Goal: Transaction & Acquisition: Book appointment/travel/reservation

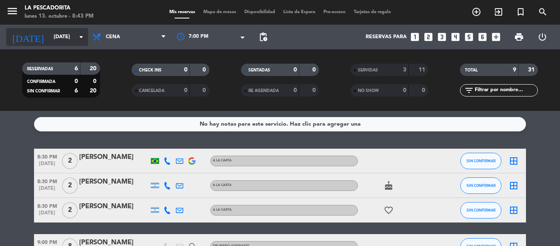
scroll to position [11, 0]
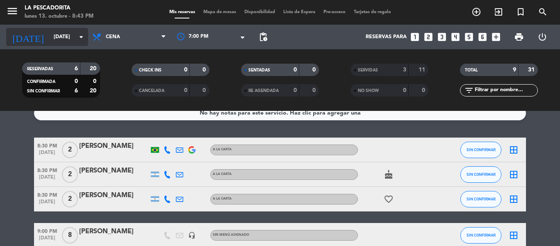
click at [75, 42] on input "[DATE]" at bounding box center [84, 37] width 69 height 14
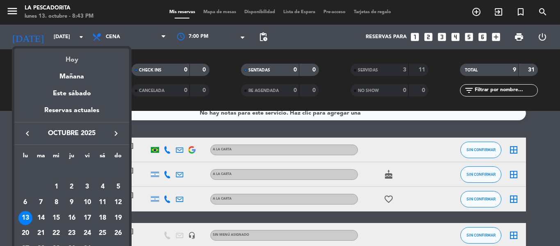
click at [82, 57] on div "Hoy" at bounding box center [71, 56] width 115 height 17
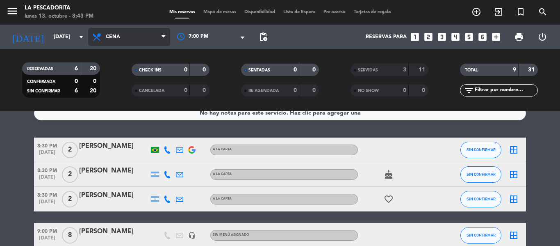
click at [112, 36] on span "Cena" at bounding box center [113, 37] width 14 height 6
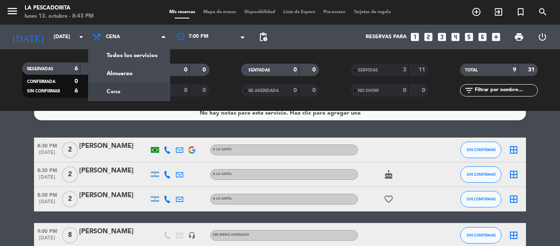
click at [31, 139] on bookings-row "8:30 PM [DATE] 2 [PERSON_NAME] A LA CARTA SIN CONFIRMAR border_all 8:30 PM [DAT…" at bounding box center [280, 222] width 560 height 171
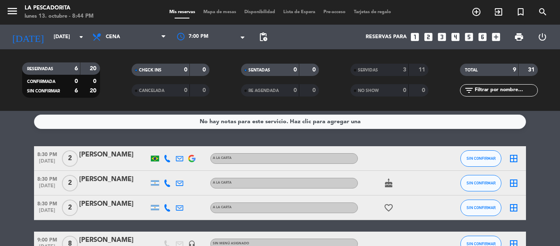
scroll to position [0, 0]
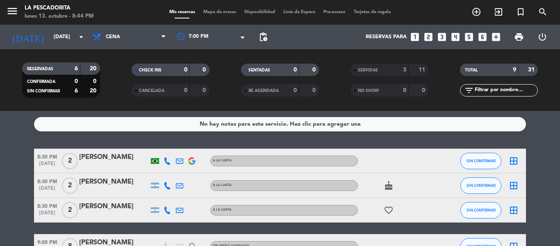
click at [385, 187] on icon "cake" at bounding box center [389, 185] width 10 height 10
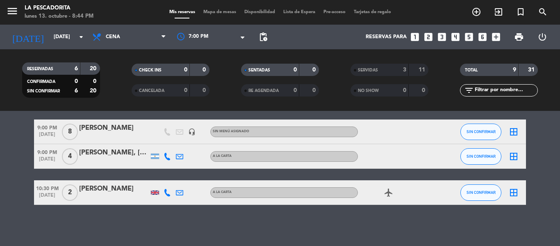
click at [99, 216] on div "No hay notas para este servicio. Haz clic para agregar una 8:30 PM [DATE] 2 [PE…" at bounding box center [280, 178] width 560 height 135
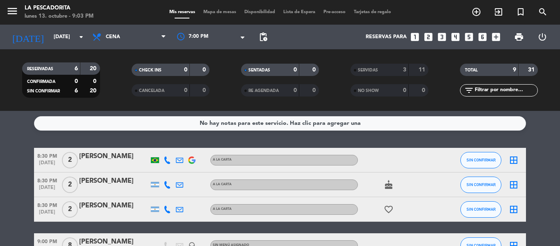
scroll to position [0, 0]
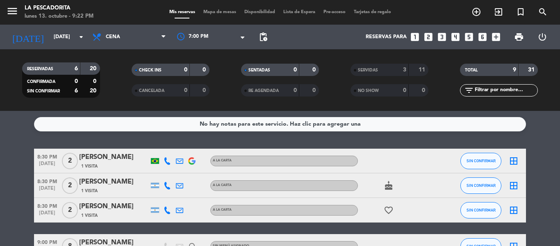
click at [483, 36] on icon "looks_6" at bounding box center [483, 37] width 11 height 11
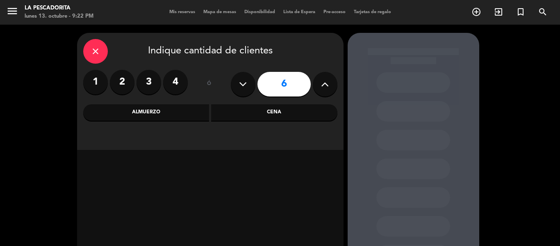
click at [256, 110] on div "Cena" at bounding box center [274, 112] width 126 height 16
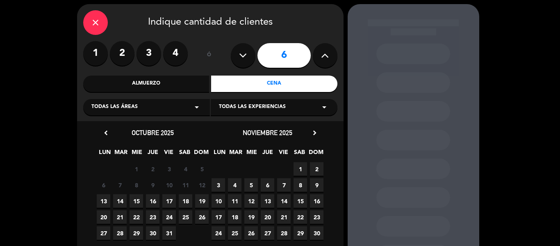
scroll to position [41, 0]
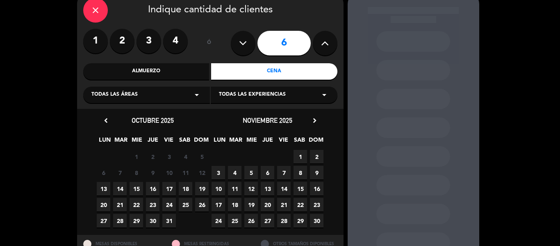
click at [185, 186] on span "18" at bounding box center [186, 189] width 14 height 14
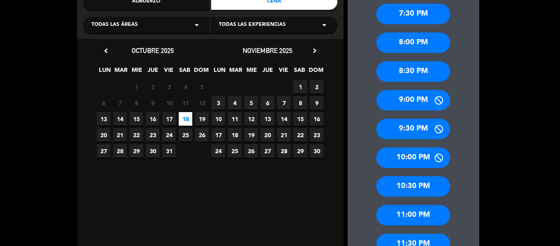
scroll to position [74, 0]
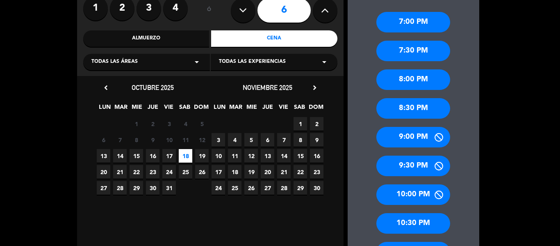
click at [407, 107] on div "8:30 PM" at bounding box center [414, 108] width 74 height 21
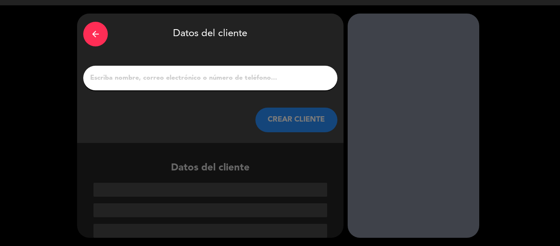
click at [285, 82] on input "1" at bounding box center [210, 77] width 242 height 11
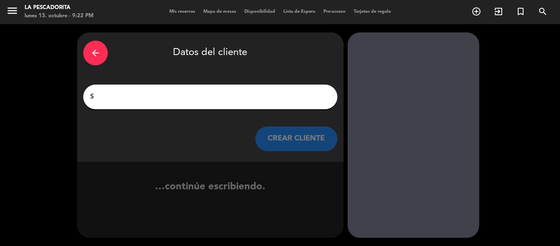
scroll to position [0, 0]
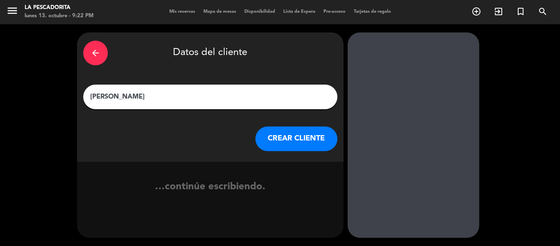
type input "[PERSON_NAME]"
click at [280, 164] on div "…continúe escribiendo." at bounding box center [210, 190] width 267 height 56
click at [281, 147] on button "CREAR CLIENTE" at bounding box center [297, 138] width 82 height 25
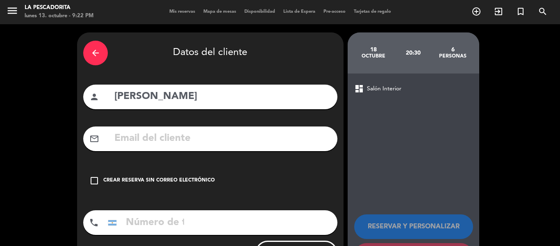
click at [96, 180] on icon "check_box_outline_blank" at bounding box center [94, 181] width 10 height 10
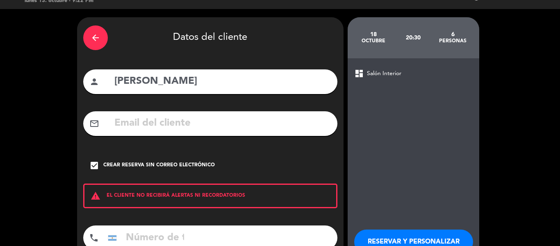
scroll to position [41, 0]
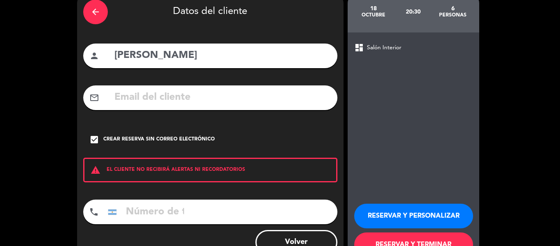
click at [154, 211] on input "tel" at bounding box center [146, 211] width 82 height 25
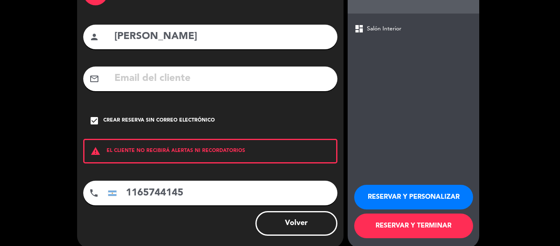
scroll to position [71, 0]
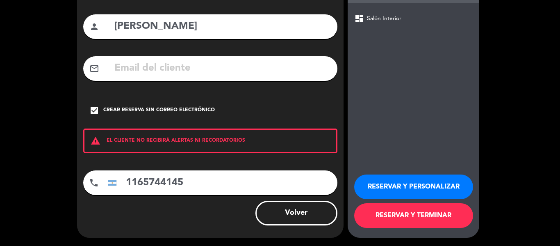
type input "1165744145"
click at [418, 221] on button "RESERVAR Y TERMINAR" at bounding box center [413, 215] width 119 height 25
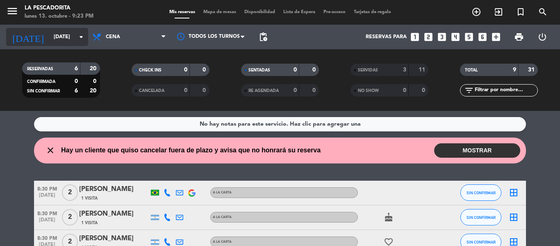
click at [72, 40] on input "[DATE]" at bounding box center [84, 37] width 69 height 14
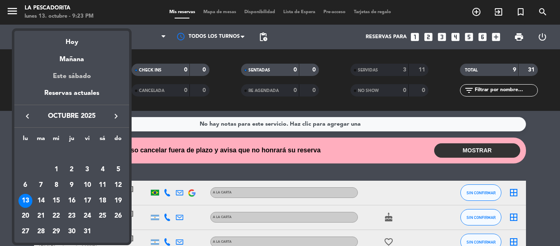
click at [84, 75] on div "Este sábado" at bounding box center [71, 76] width 115 height 23
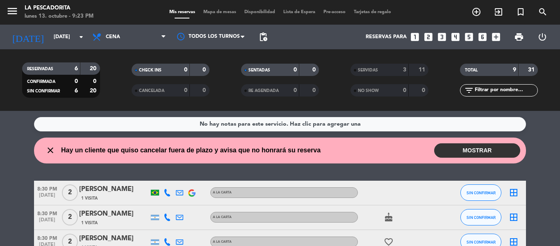
type input "[DATE]"
